Goal: Transaction & Acquisition: Purchase product/service

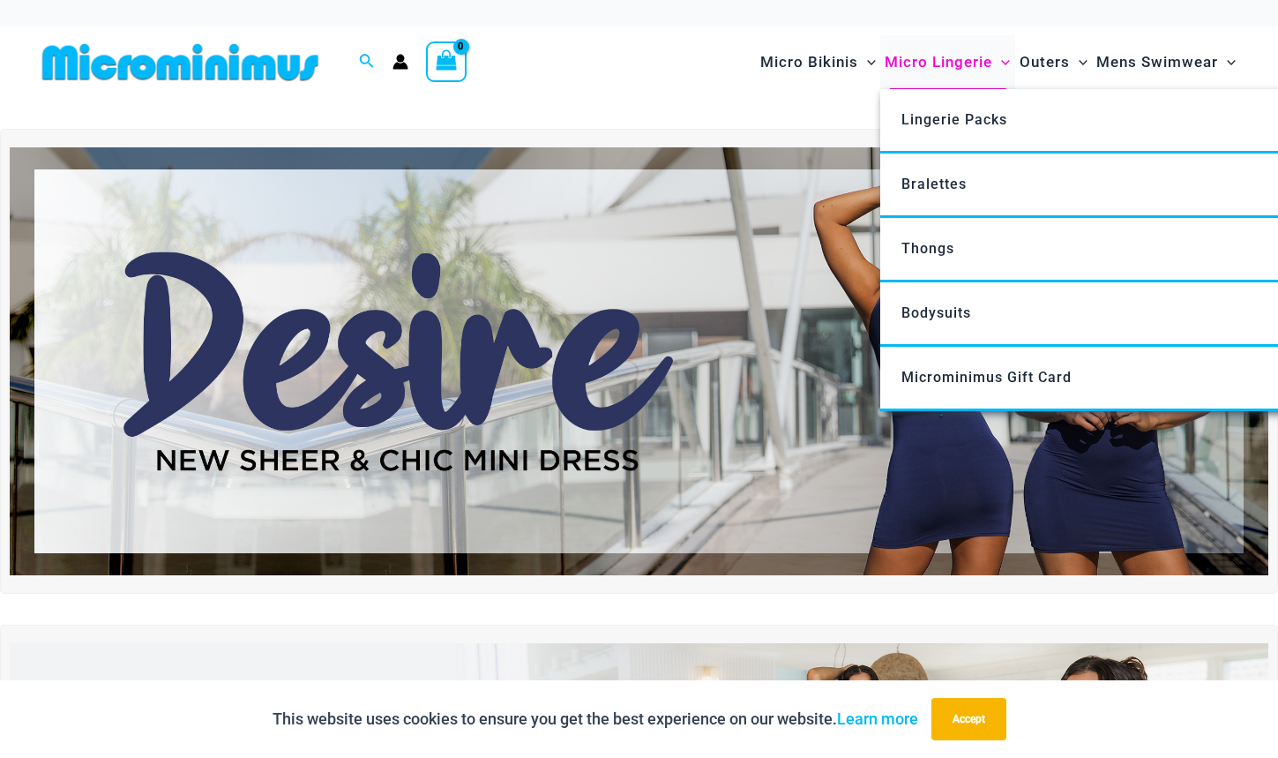
click at [909, 61] on span "Micro Lingerie" at bounding box center [939, 62] width 108 height 45
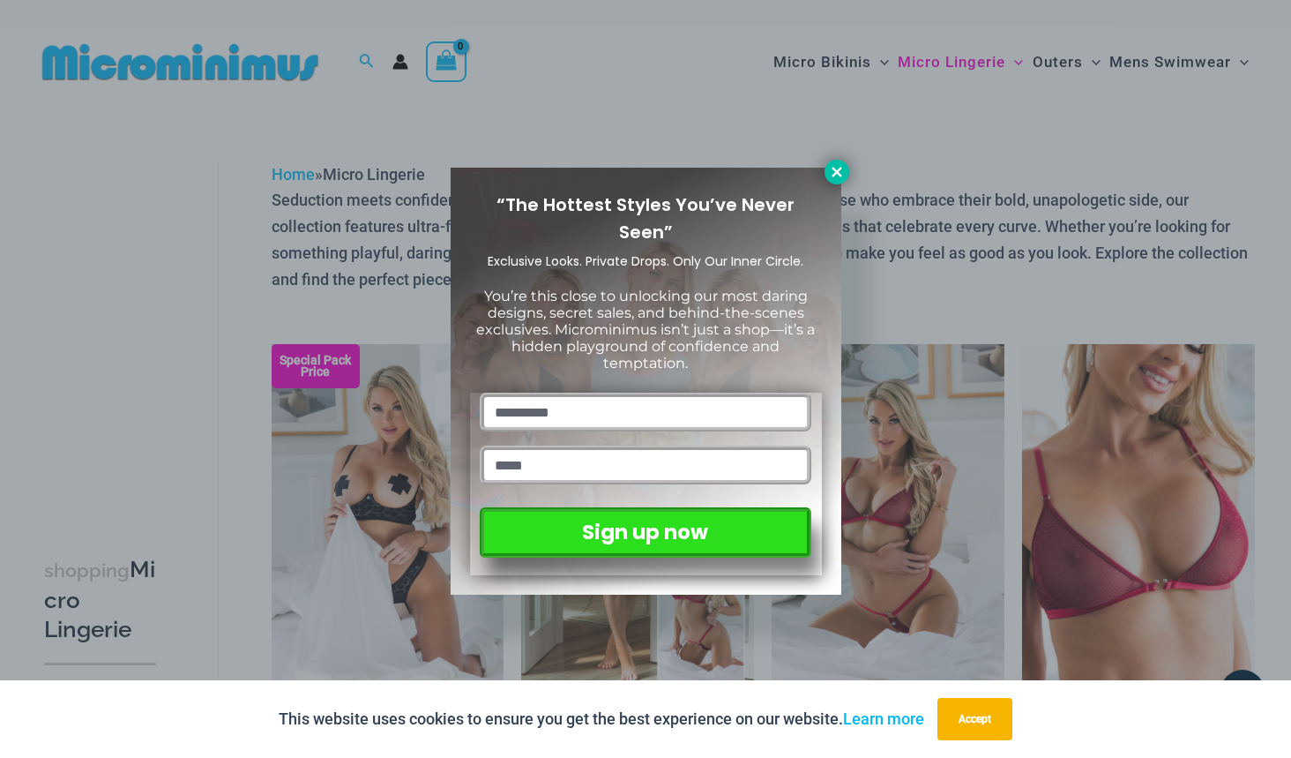
click at [836, 168] on icon at bounding box center [837, 172] width 16 height 16
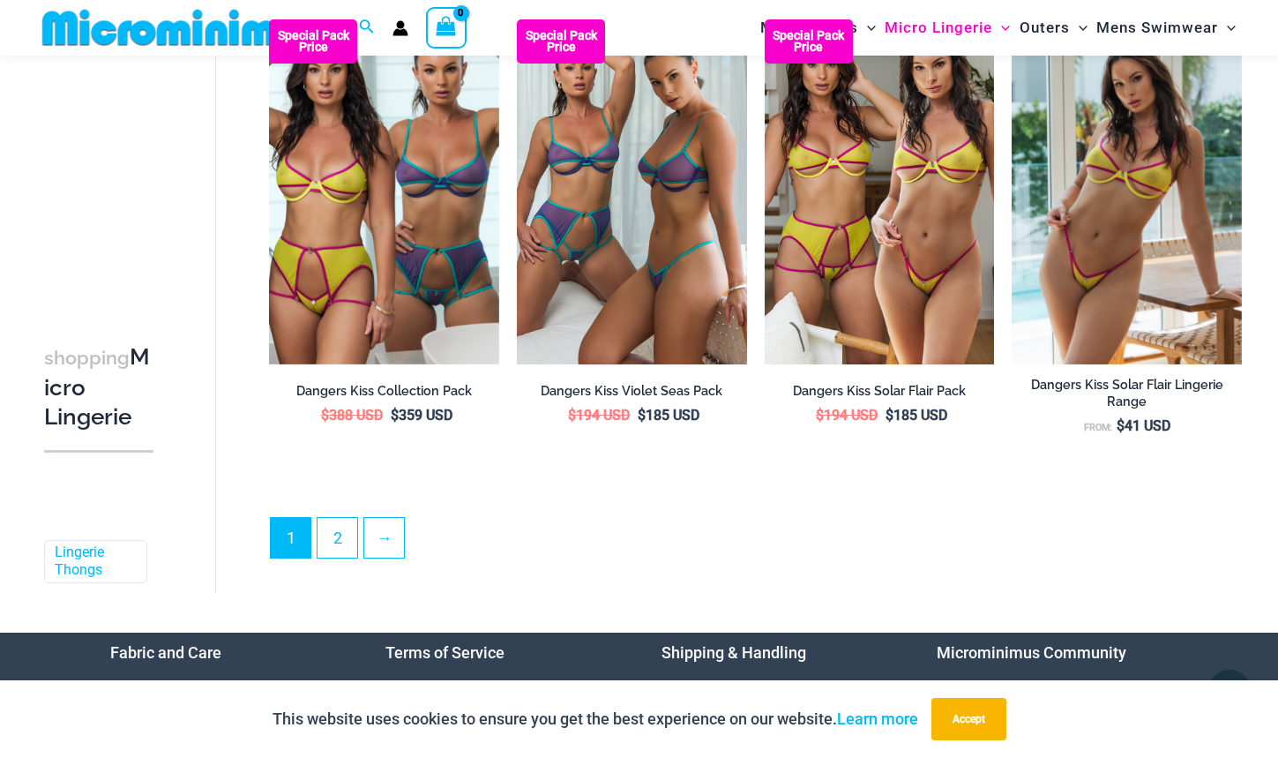
scroll to position [4038, 0]
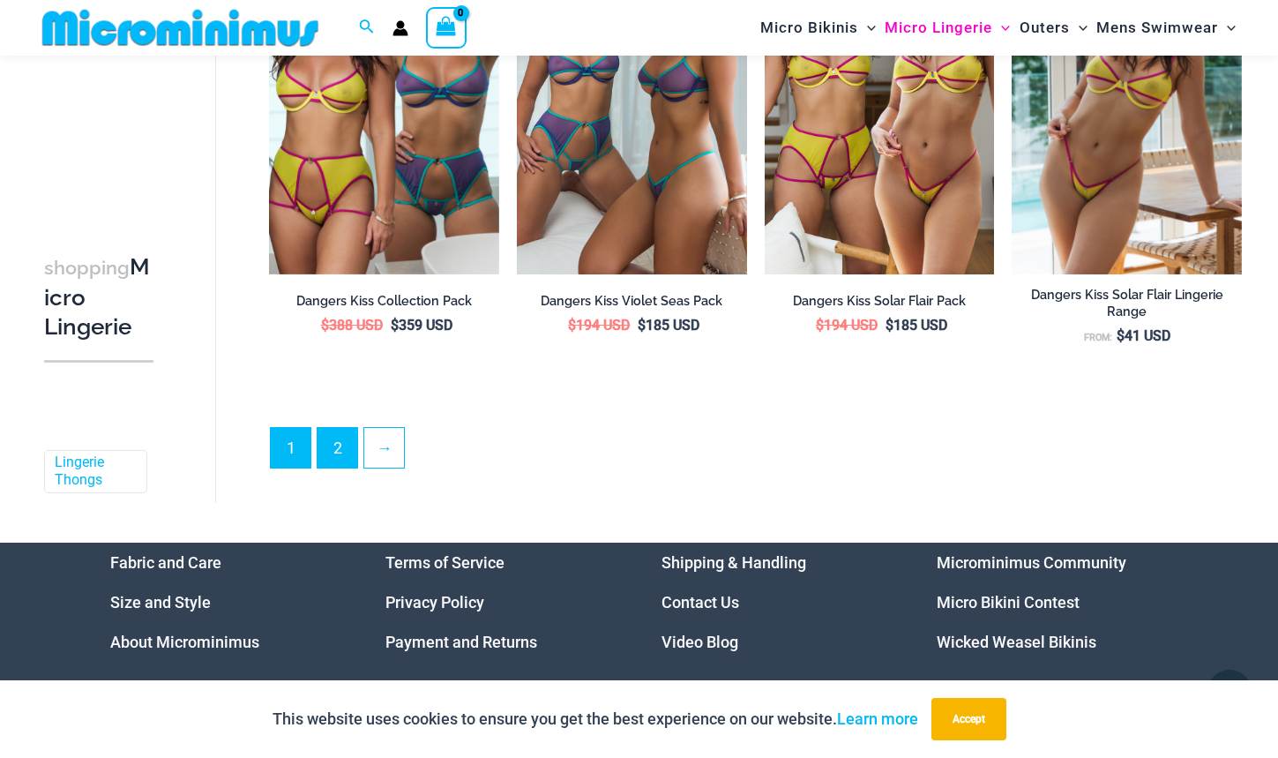
click at [327, 438] on link "2" at bounding box center [338, 448] width 40 height 40
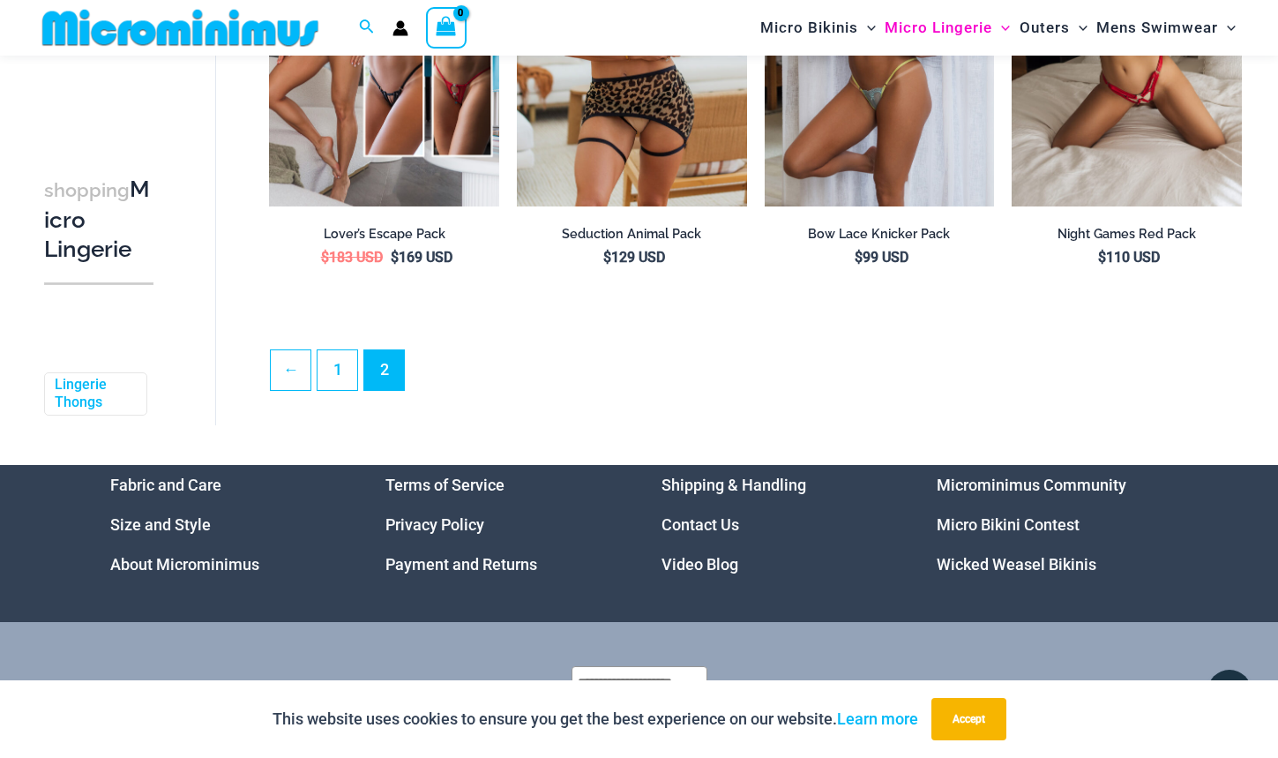
scroll to position [4085, 0]
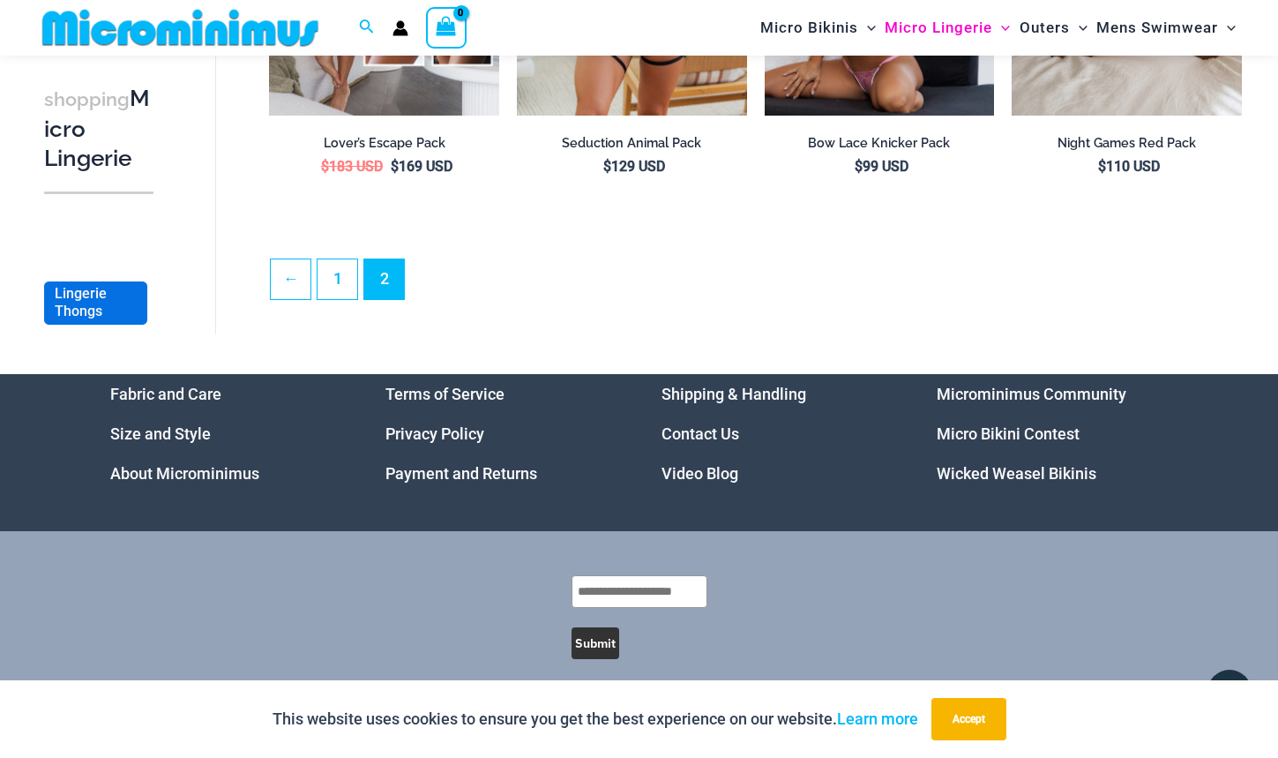
click at [96, 300] on link "Lingerie Thongs" at bounding box center [94, 302] width 78 height 37
